Goal: Task Accomplishment & Management: Manage account settings

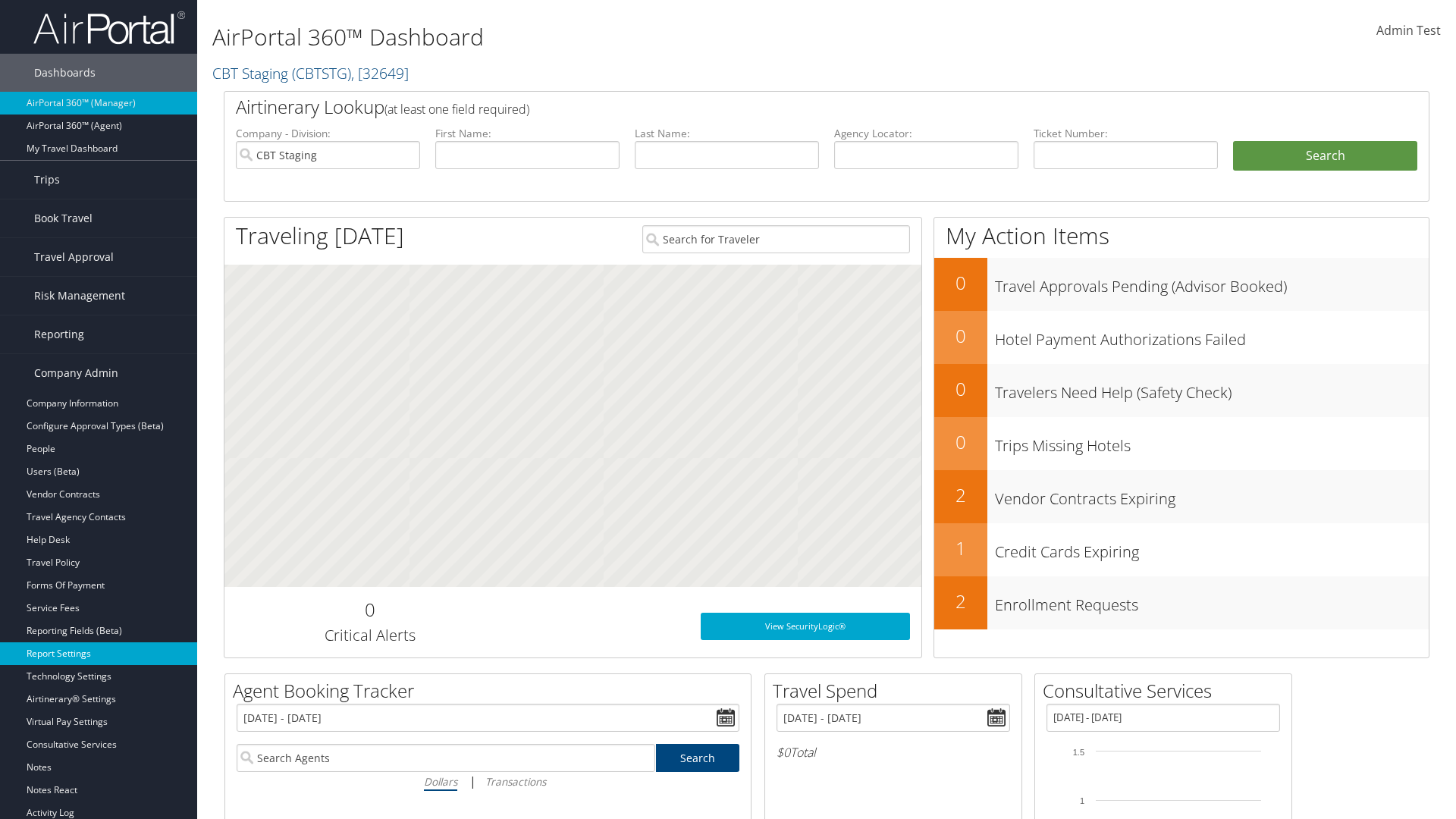
click at [99, 653] on link "Report Settings" at bounding box center [98, 654] width 197 height 23
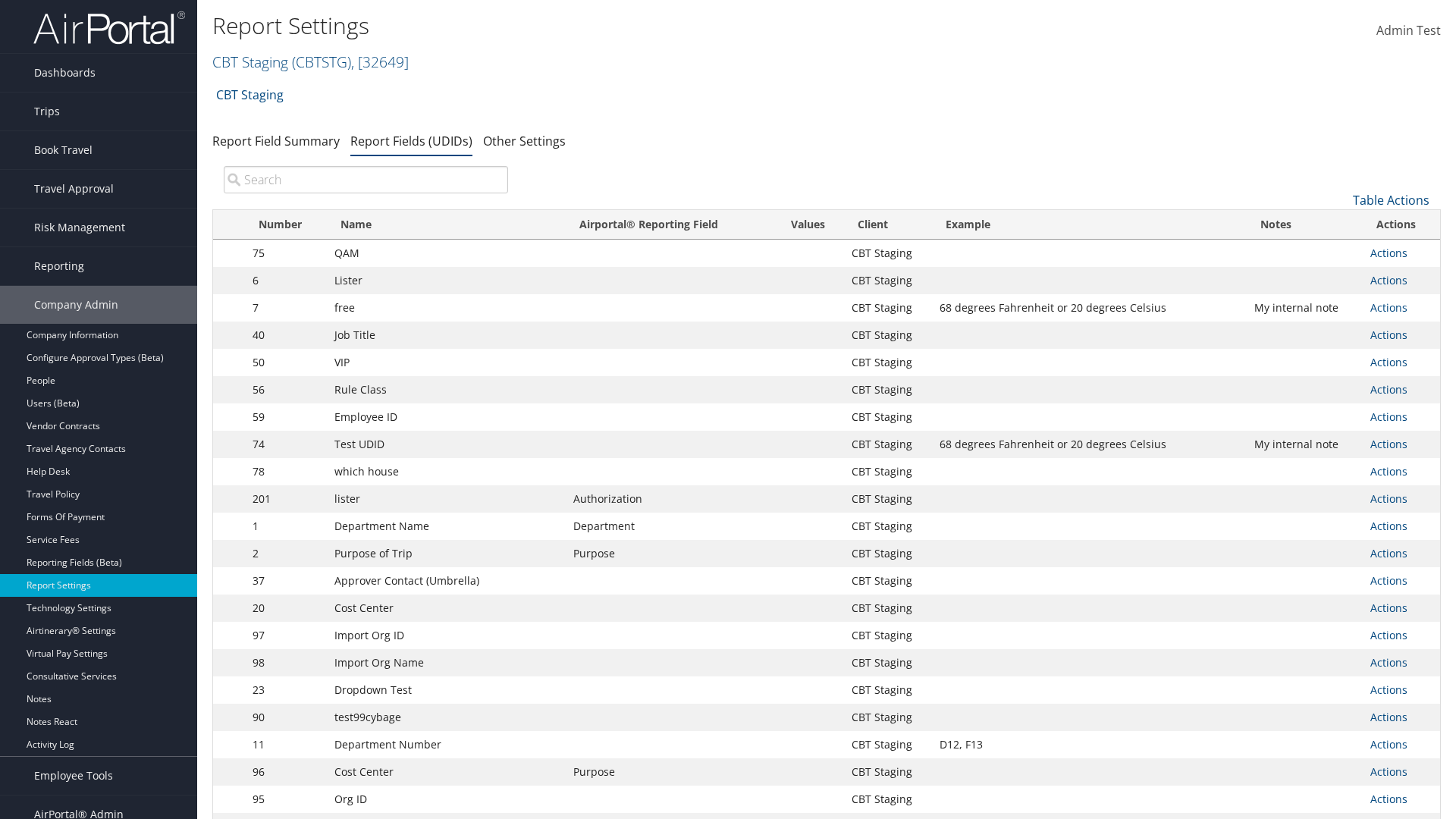
click at [365, 180] on input "search" at bounding box center [365, 179] width 284 height 28
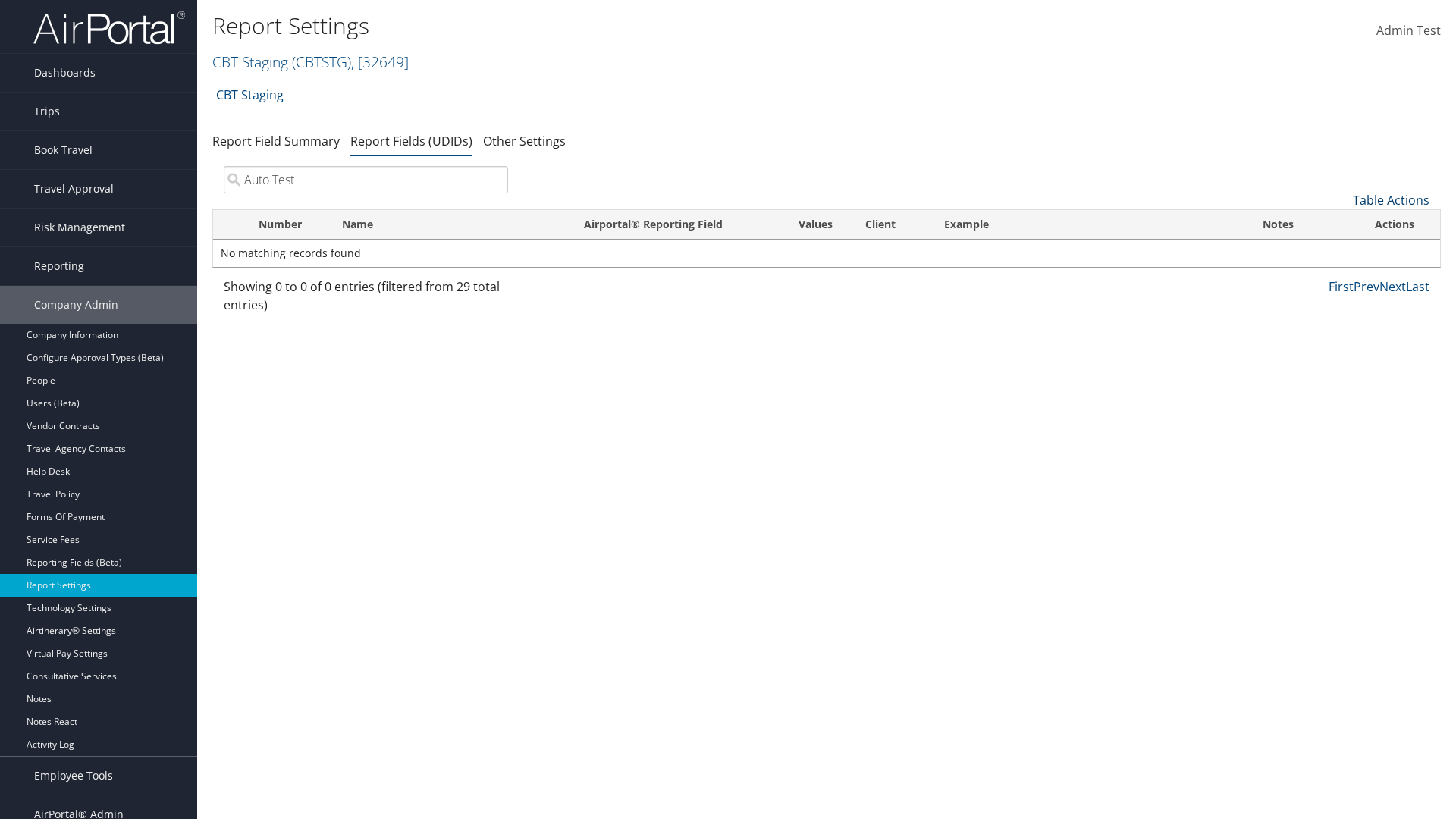
type input "Auto Test"
click at [1391, 201] on link "Table Actions" at bounding box center [1391, 200] width 77 height 17
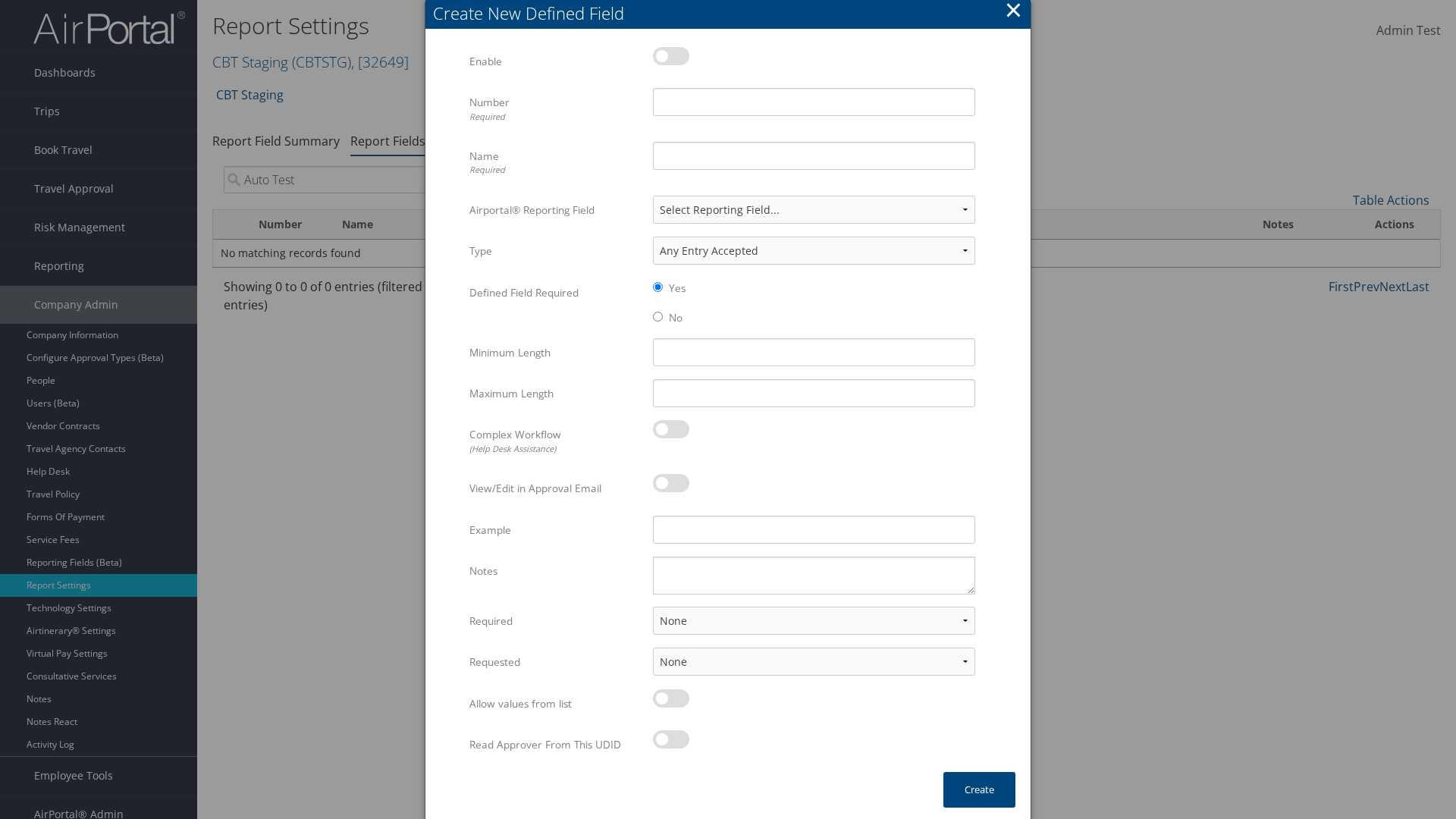
click at [671, 55] on label at bounding box center [671, 56] width 37 height 18
click at [670, 55] on input "checkbox" at bounding box center [665, 58] width 10 height 10
checkbox input "true"
click at [814, 102] on input "Number Required" at bounding box center [814, 102] width 323 height 28
type input "1011"
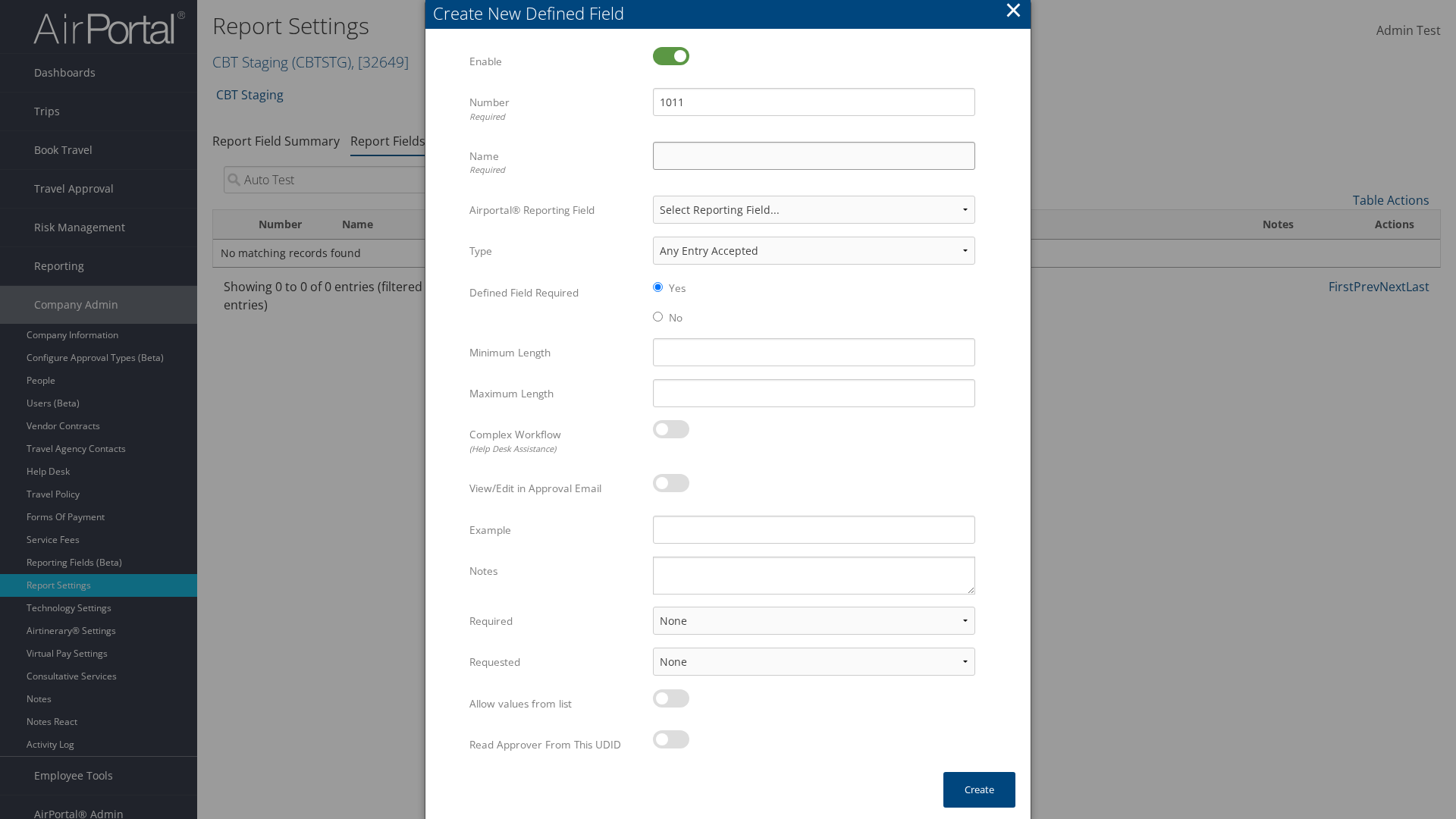
click at [814, 155] on input "Name Required" at bounding box center [814, 155] width 323 height 28
type input "Auto Test"
select select "both"
select select "trip"
type input "Auto Test"
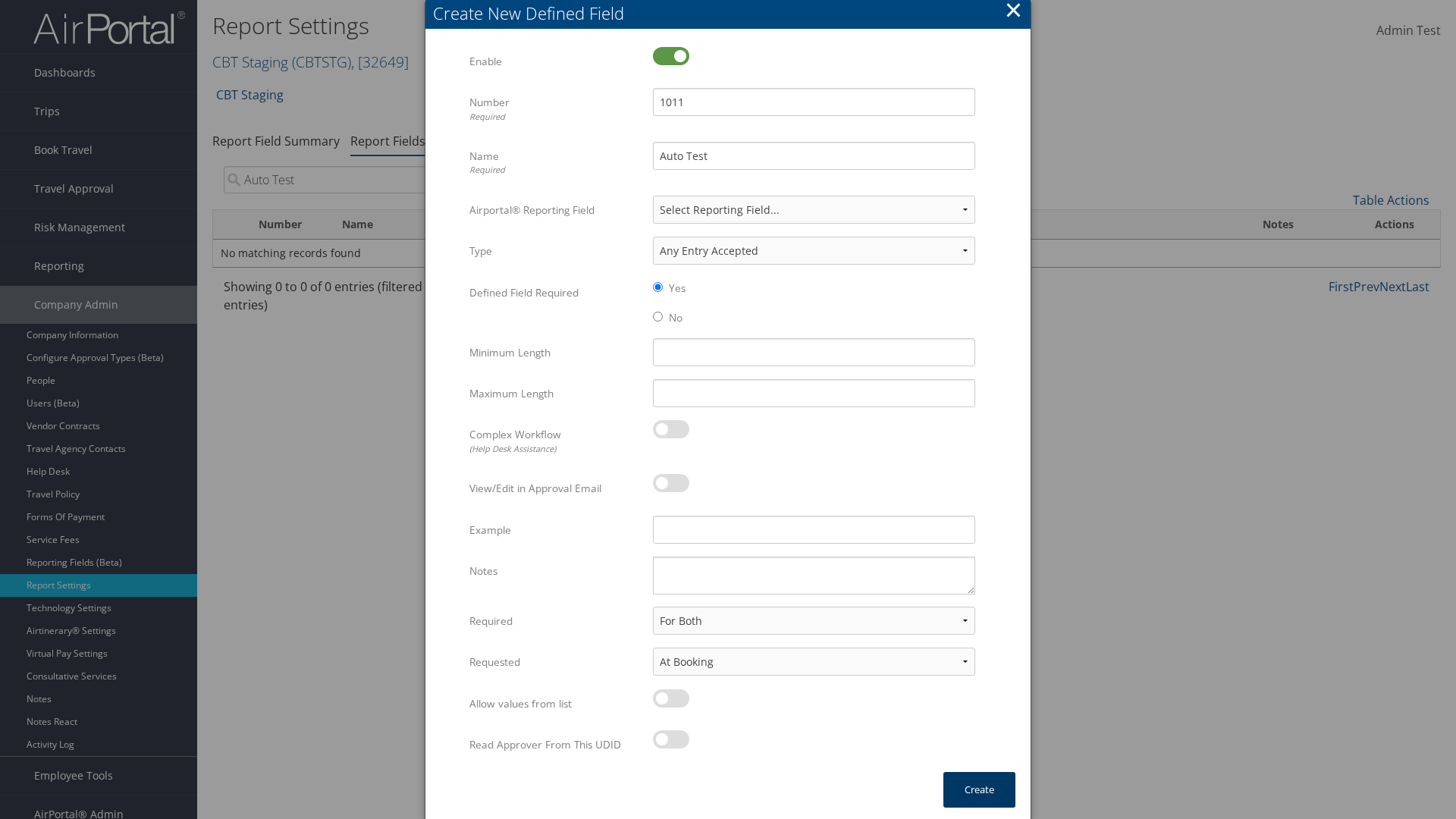
click at [979, 790] on button "Create" at bounding box center [979, 790] width 72 height 36
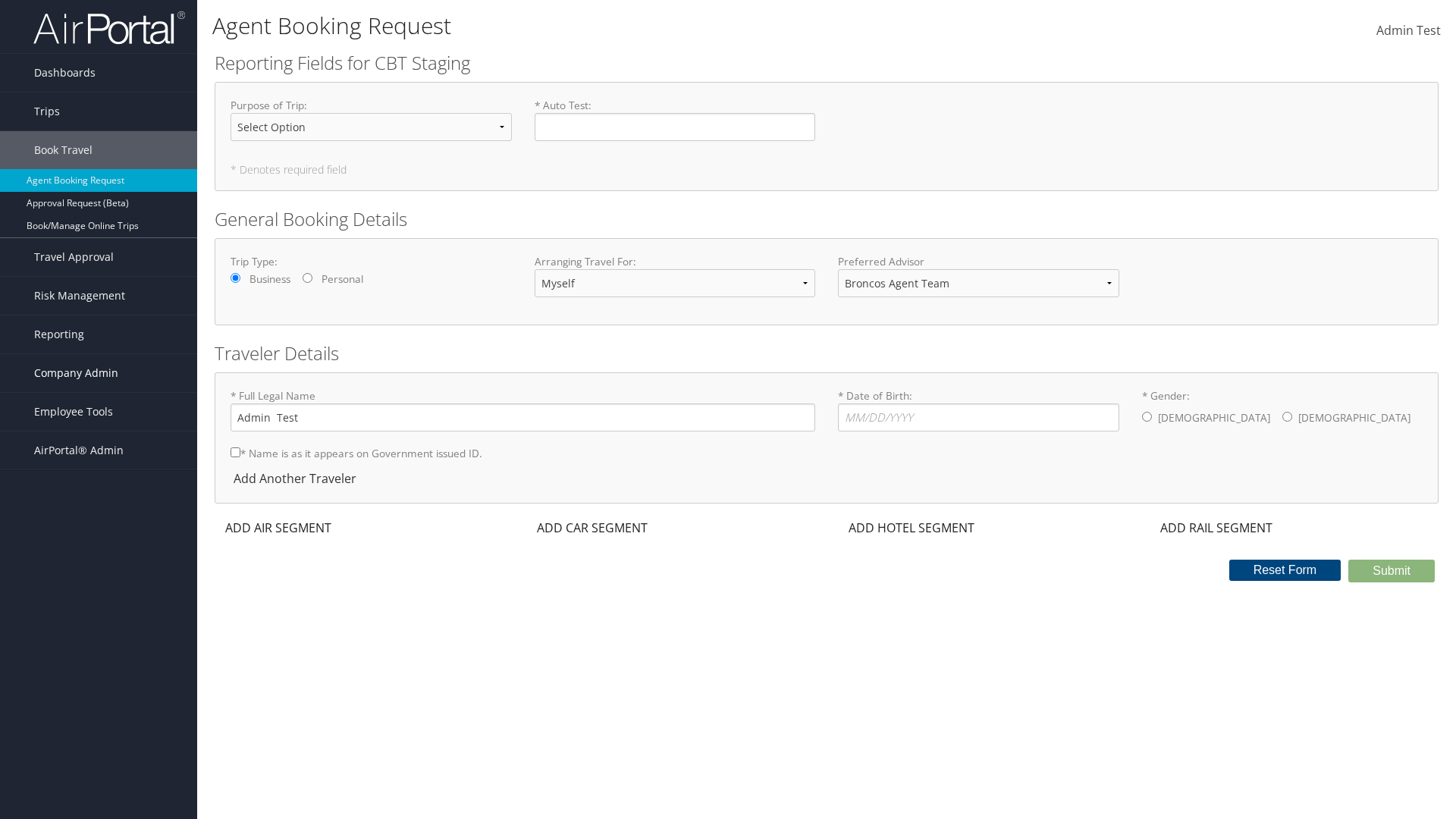
click at [99, 373] on span "Company Admin" at bounding box center [76, 373] width 84 height 38
click at [99, 643] on link "Report Settings" at bounding box center [98, 654] width 197 height 23
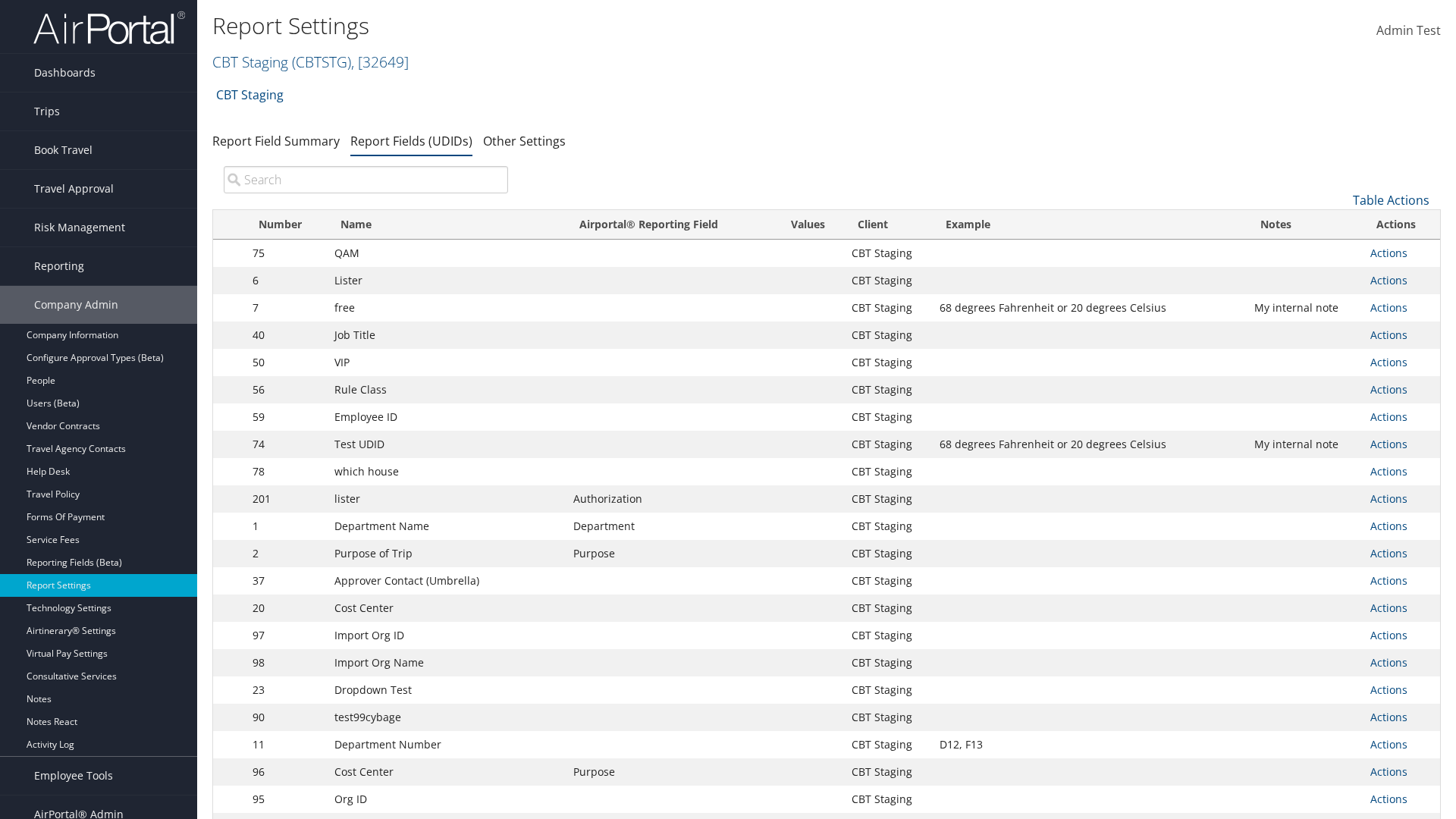
click at [365, 180] on input "search" at bounding box center [365, 179] width 284 height 28
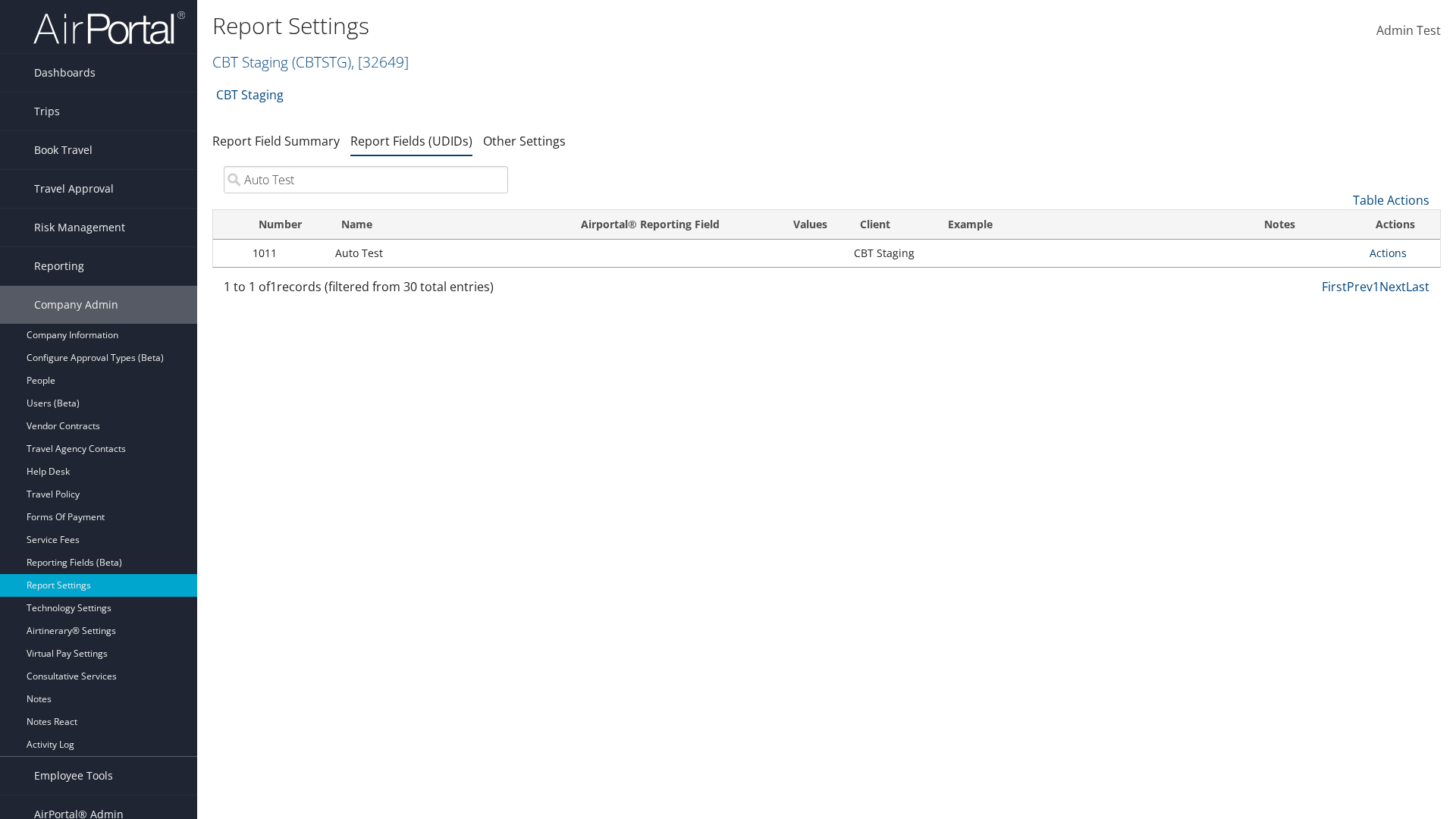
type input "Auto Test"
click at [1401, 253] on link "Actions" at bounding box center [1388, 253] width 37 height 14
click at [1328, 354] on link "Delete" at bounding box center [1328, 353] width 150 height 26
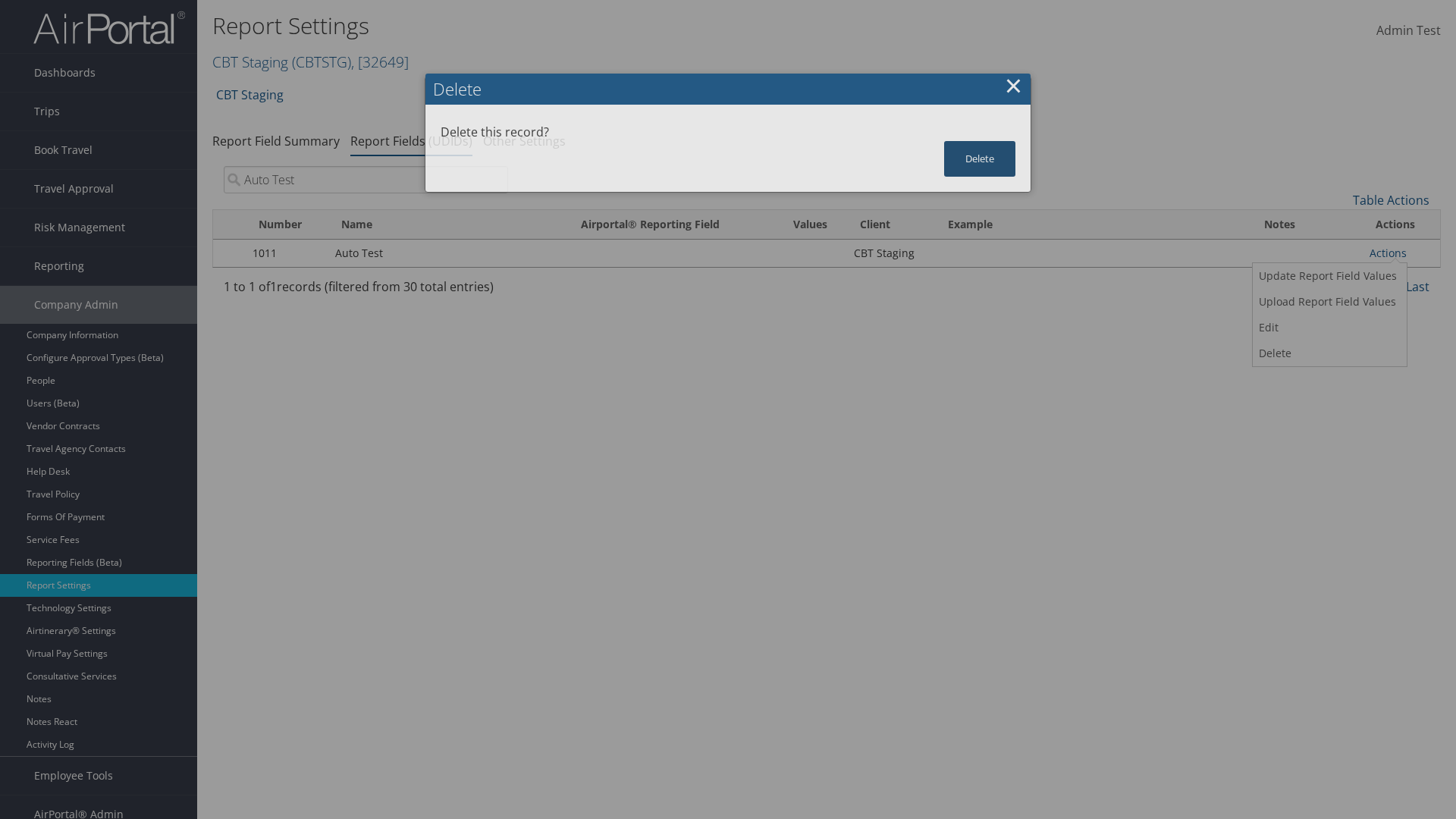
click at [979, 159] on button "Delete" at bounding box center [979, 159] width 71 height 36
